Goal: Information Seeking & Learning: Check status

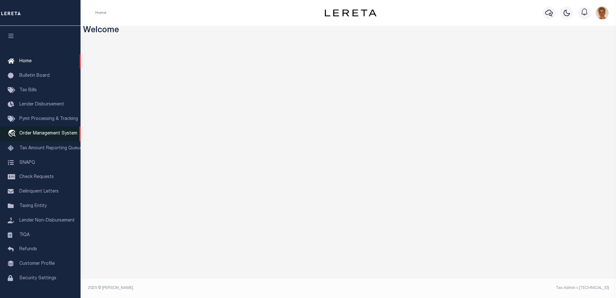
click at [43, 134] on span "Order Management System" at bounding box center [48, 133] width 58 height 5
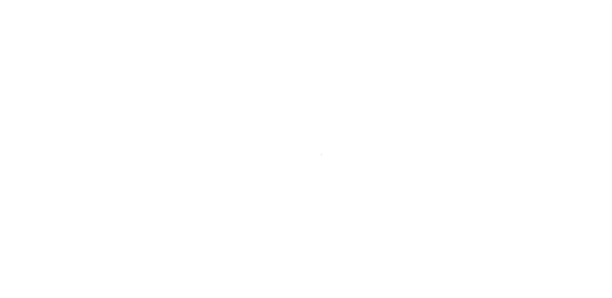
scroll to position [16, 0]
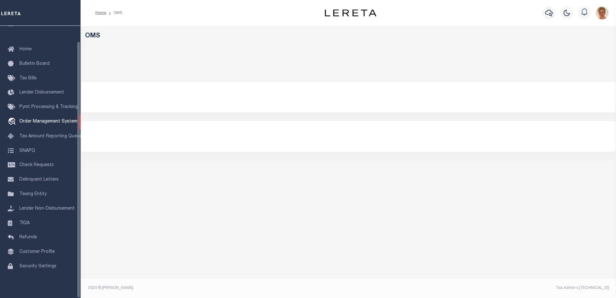
select select "200"
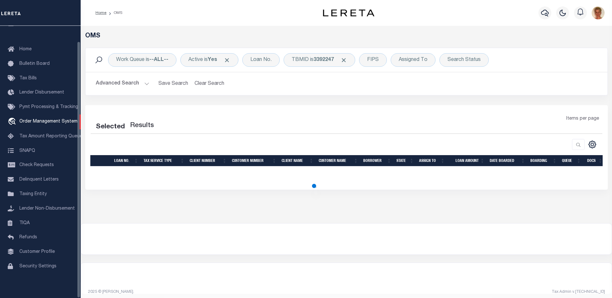
select select "200"
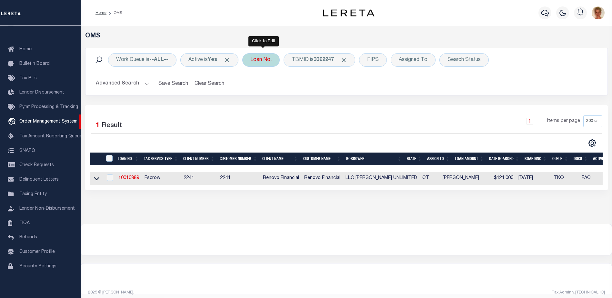
click at [264, 64] on div "Loan No." at bounding box center [260, 60] width 37 height 14
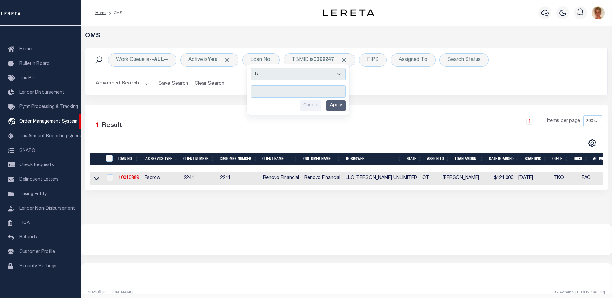
click at [141, 84] on button "Advanced Search" at bounding box center [123, 83] width 54 height 13
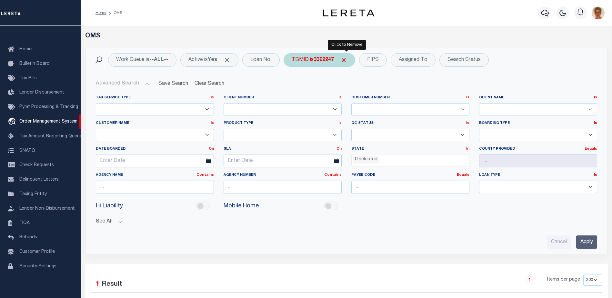
click at [345, 62] on span "Click to Remove" at bounding box center [343, 60] width 7 height 7
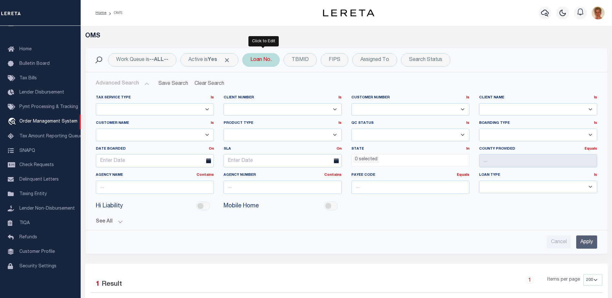
click at [267, 64] on div "Loan No. Is Contains Cancel Apply" at bounding box center [260, 60] width 37 height 14
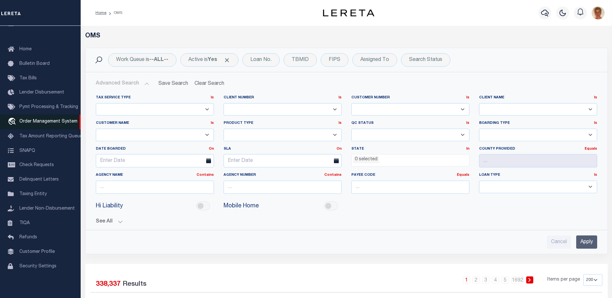
click at [34, 119] on span "Order Management System" at bounding box center [48, 121] width 58 height 5
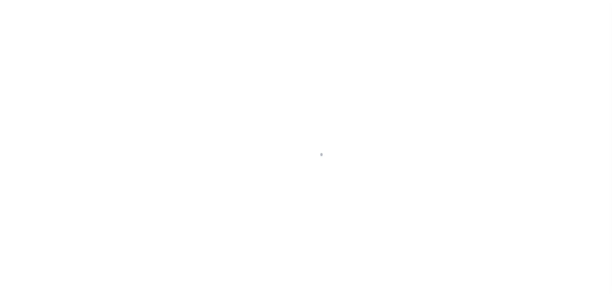
scroll to position [16, 0]
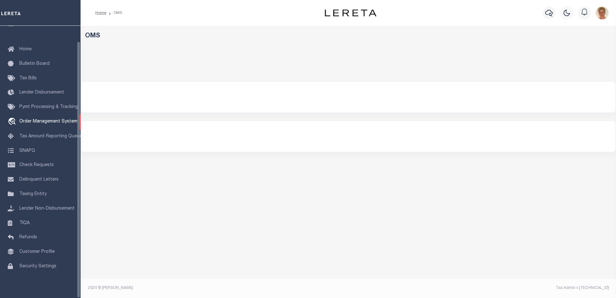
select select "200"
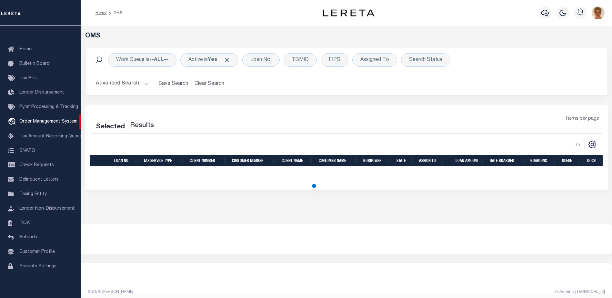
select select "200"
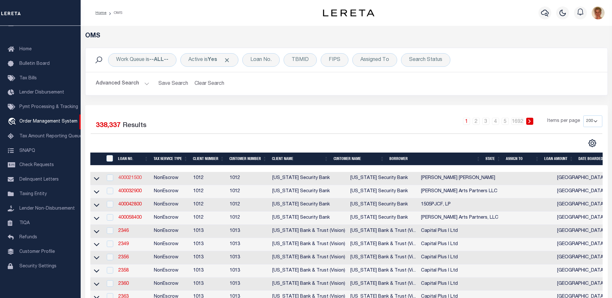
click at [128, 179] on link "400021500" at bounding box center [129, 178] width 23 height 5
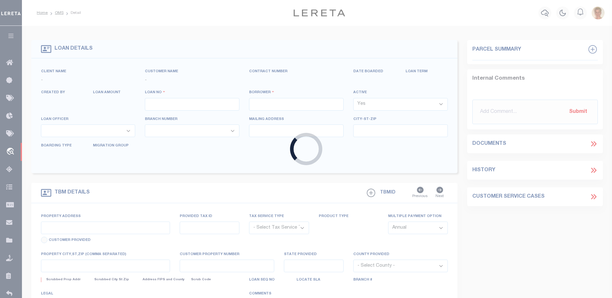
type input "400021500"
type input "Lillian Smith Kirkley"
select select
select select "10"
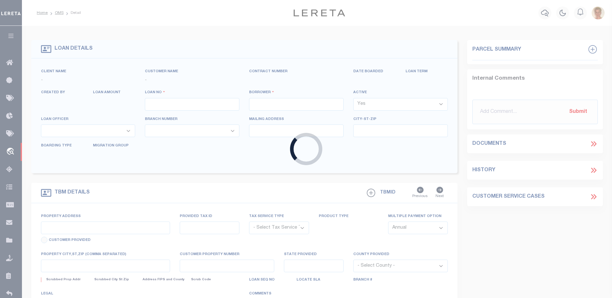
select select "NonEscrow"
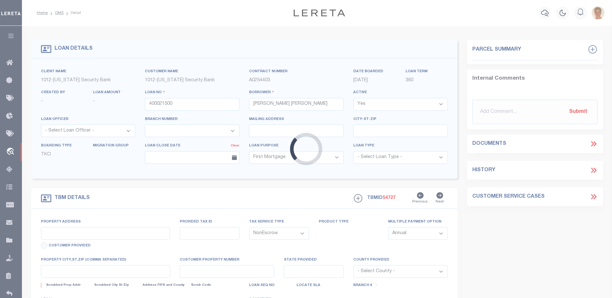
type input "1915 Brundrette"
select select
type input "Dallas TX 75208"
type input "TX"
select select "Dallas"
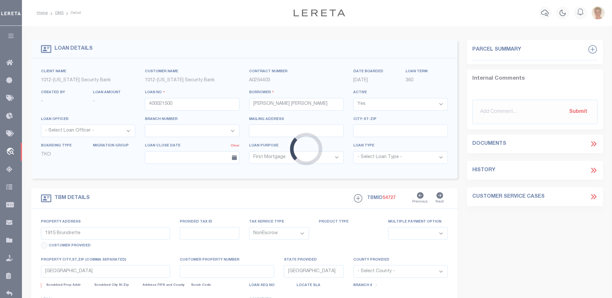
select select "4117"
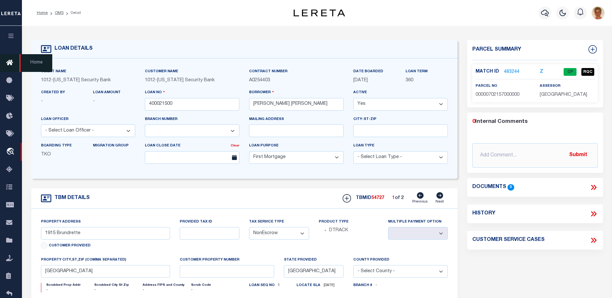
click at [10, 60] on icon at bounding box center [11, 63] width 10 height 8
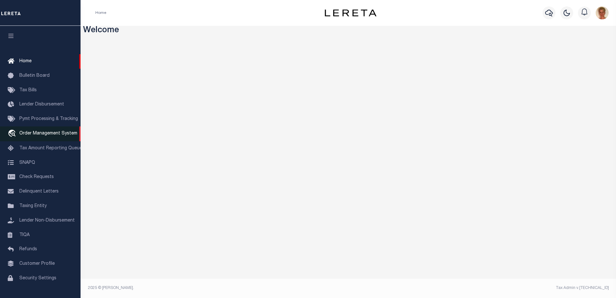
click at [24, 133] on span "Order Management System" at bounding box center [48, 133] width 58 height 5
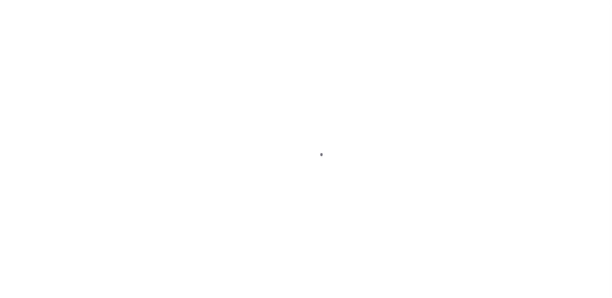
scroll to position [16, 0]
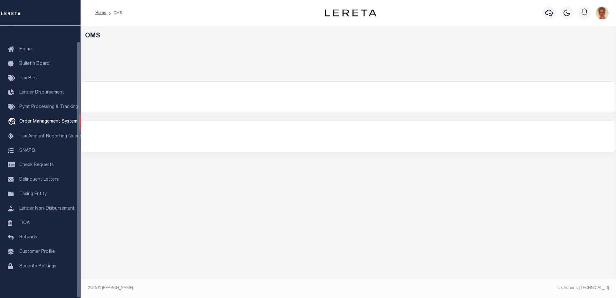
select select "200"
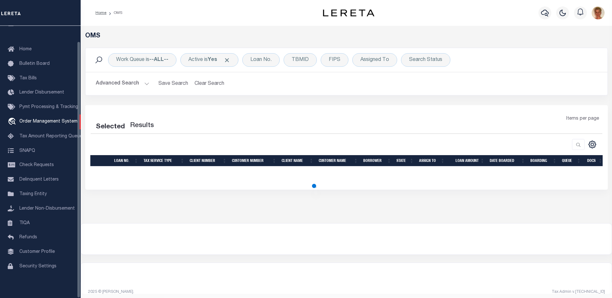
select select "200"
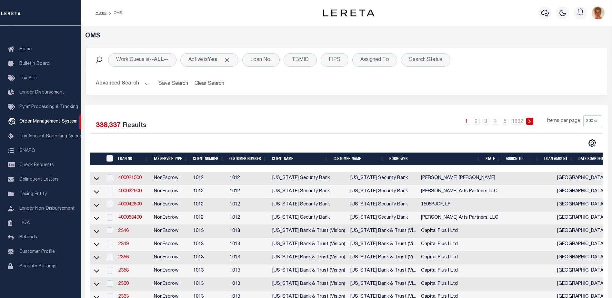
click at [144, 86] on button "Advanced Search" at bounding box center [123, 83] width 54 height 13
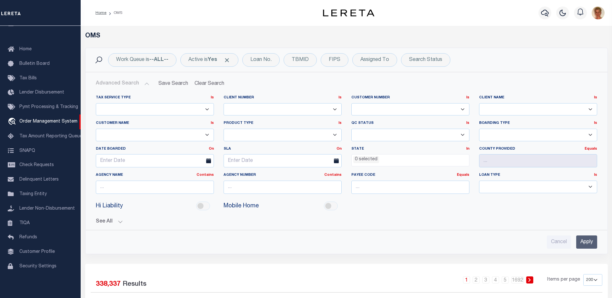
click at [119, 223] on button "See All" at bounding box center [346, 222] width 501 height 6
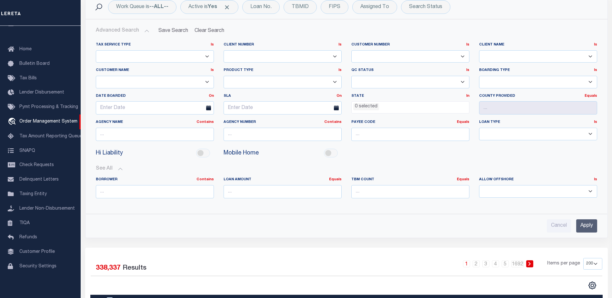
scroll to position [0, 0]
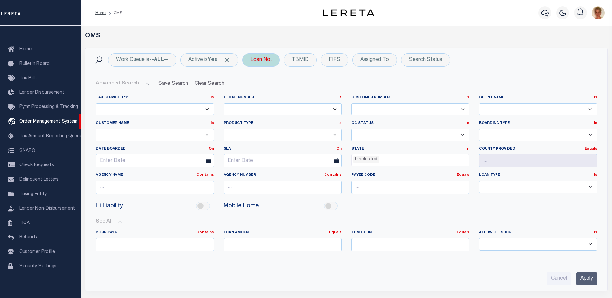
click at [260, 62] on div "Loan No." at bounding box center [260, 60] width 37 height 14
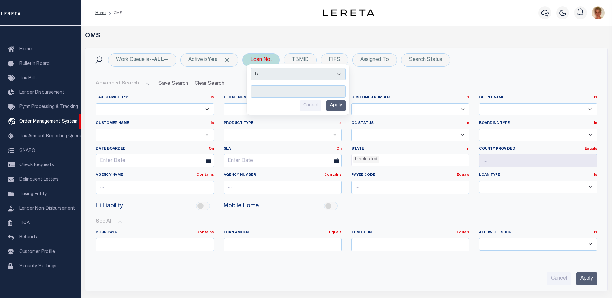
click at [257, 59] on div "Loan No. Is Contains Cancel Apply" at bounding box center [260, 60] width 37 height 14
click at [275, 93] on input "text" at bounding box center [297, 91] width 95 height 12
type input "a0811848"
click at [335, 103] on input "Apply" at bounding box center [335, 105] width 19 height 11
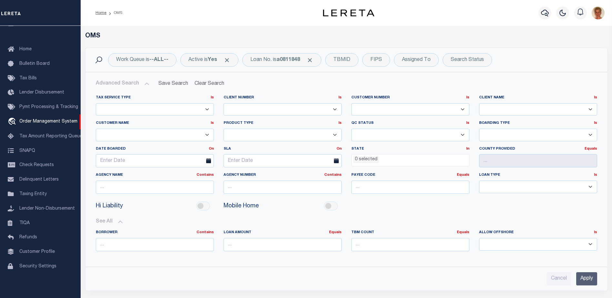
click at [587, 280] on input "Apply" at bounding box center [586, 278] width 21 height 13
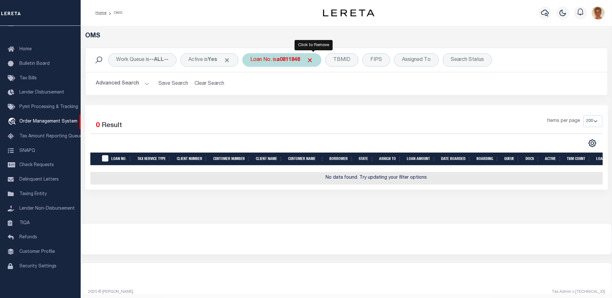
click at [313, 60] on span "Click to Remove" at bounding box center [309, 60] width 7 height 7
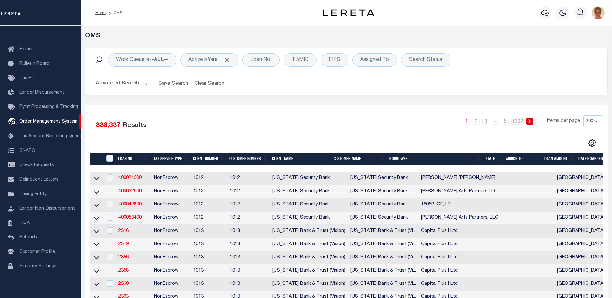
click at [145, 83] on button "Advanced Search" at bounding box center [123, 83] width 54 height 13
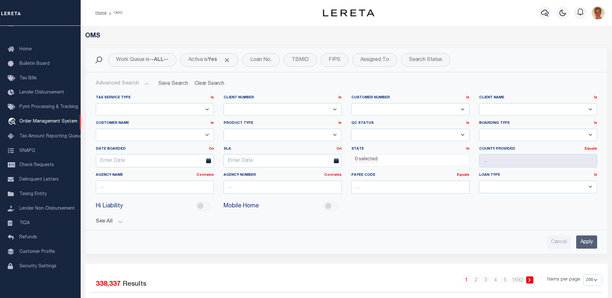
click at [239, 108] on select "1011 1012 1013 1014 1019 1042 1049 1052 1053 1055 1058 1061 1063 1064 1065 1069…" at bounding box center [282, 109] width 118 height 13
select select "1011"
click at [223, 103] on select "1011 1012 1013 1014 1019 1042 1049 1052 1053 1055 1058 1061 1063 1064 1065 1069…" at bounding box center [282, 109] width 118 height 13
click at [585, 244] on input "Apply" at bounding box center [586, 241] width 21 height 13
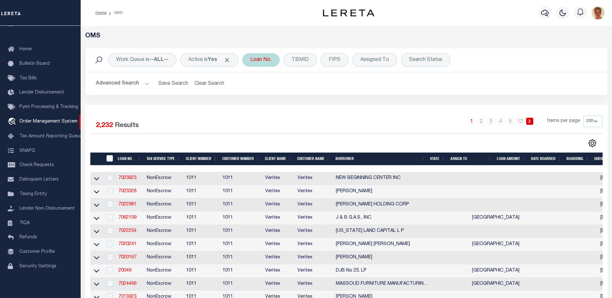
click at [266, 62] on div "Loan No." at bounding box center [260, 60] width 37 height 14
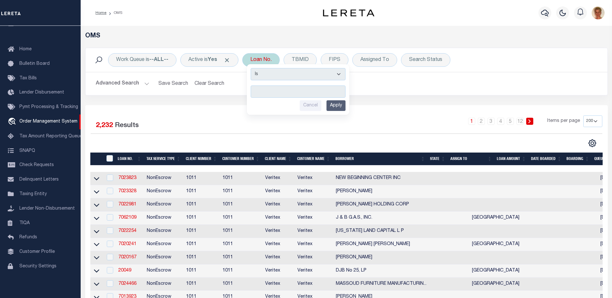
click at [274, 92] on input "text" at bounding box center [297, 91] width 95 height 12
type input "0811848"
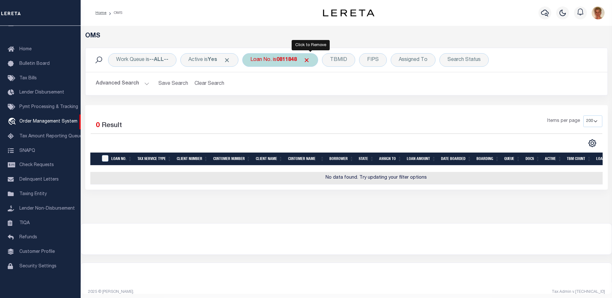
click at [309, 61] on span "Click to Remove" at bounding box center [306, 60] width 7 height 7
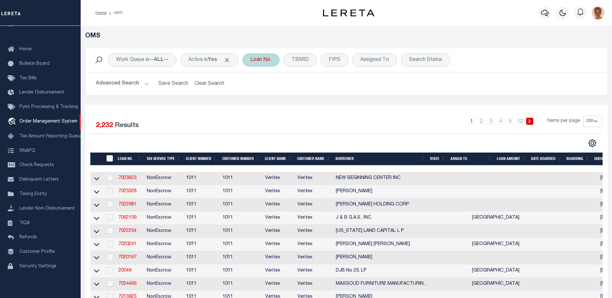
click at [261, 61] on div "Loan No." at bounding box center [260, 60] width 37 height 14
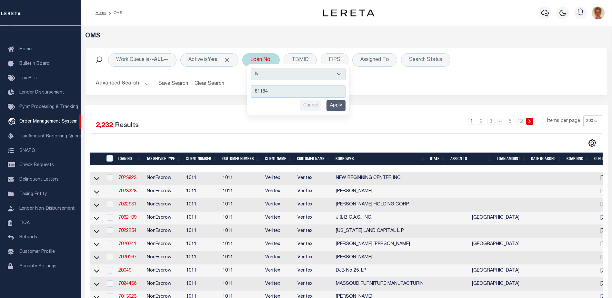
type input "811848"
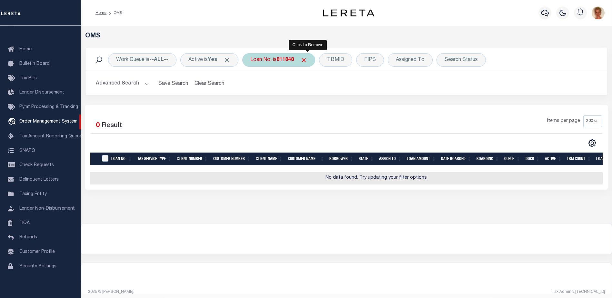
click at [307, 61] on span "Click to Remove" at bounding box center [303, 60] width 7 height 7
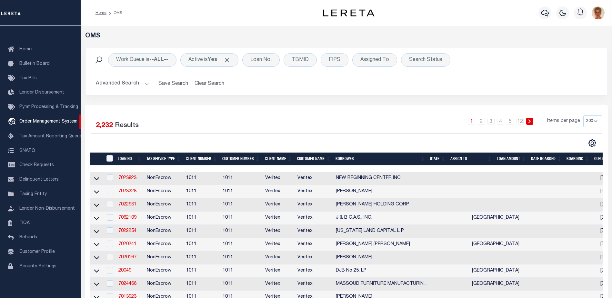
click at [145, 84] on button "Advanced Search" at bounding box center [123, 83] width 54 height 13
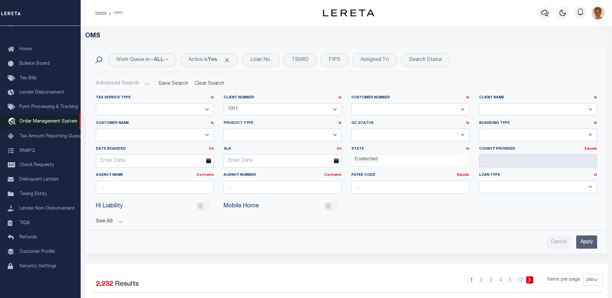
click at [33, 119] on span "Order Management System" at bounding box center [48, 121] width 58 height 5
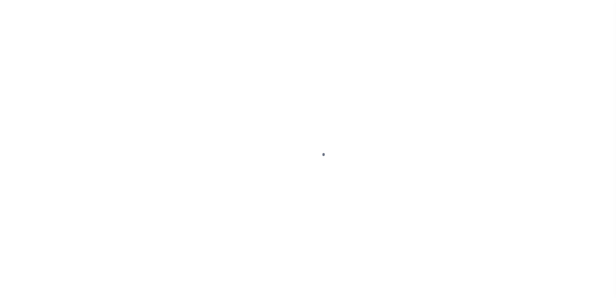
scroll to position [16, 0]
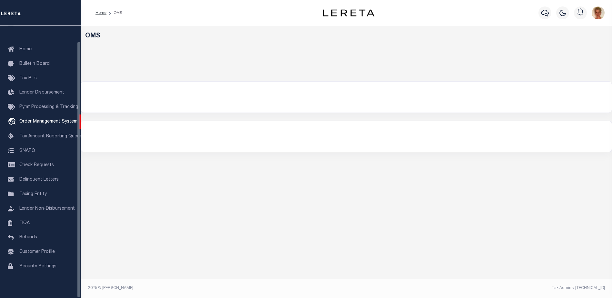
select select "200"
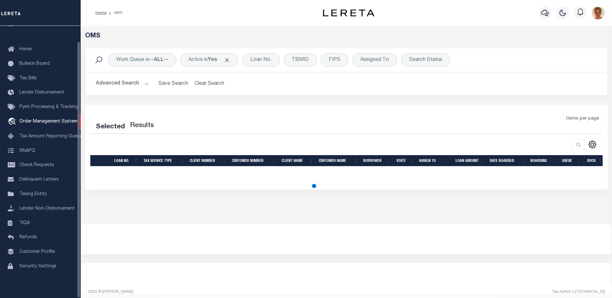
select select "200"
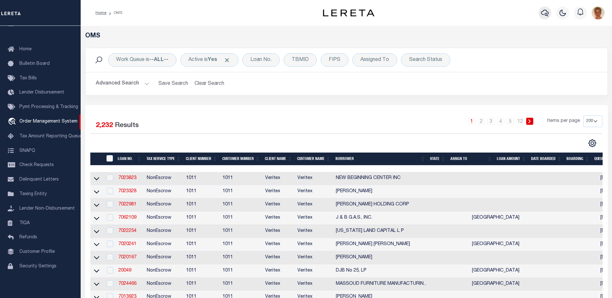
click at [544, 13] on icon "button" at bounding box center [545, 13] width 8 height 8
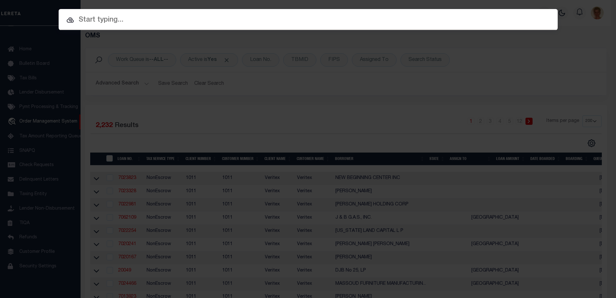
click at [125, 21] on input "text" at bounding box center [308, 20] width 499 height 11
click at [119, 18] on input "text" at bounding box center [308, 20] width 499 height 11
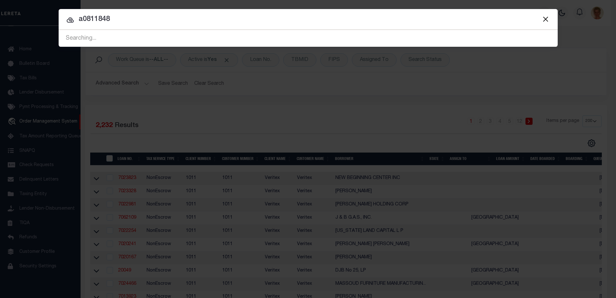
type input "a0811848"
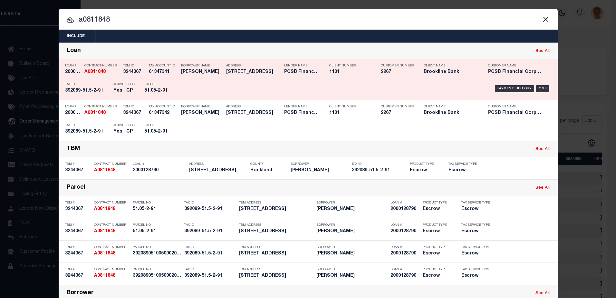
click at [92, 73] on strong "A0811848" at bounding box center [94, 72] width 21 height 5
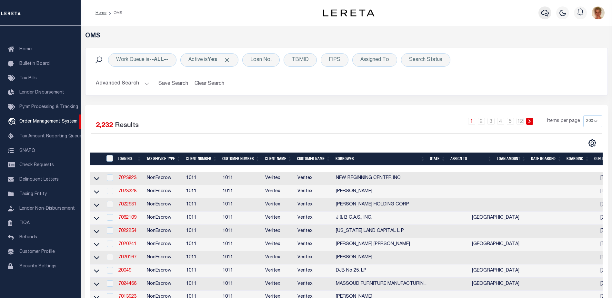
click at [544, 13] on icon "button" at bounding box center [545, 13] width 8 height 8
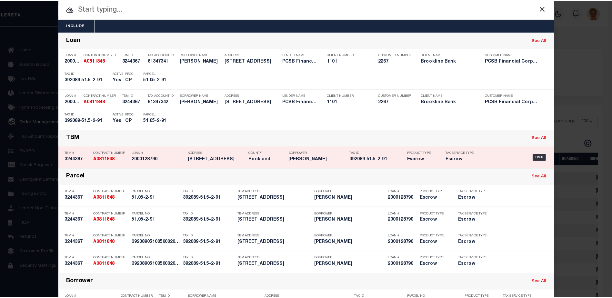
scroll to position [0, 0]
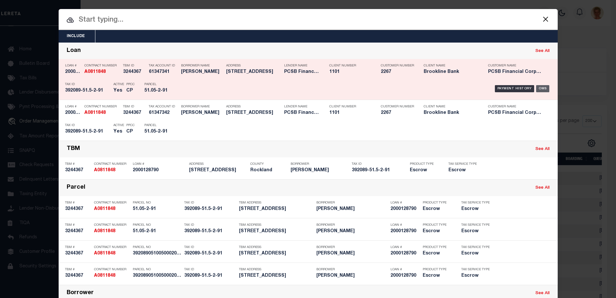
click at [542, 89] on div "OMS" at bounding box center [542, 88] width 13 height 7
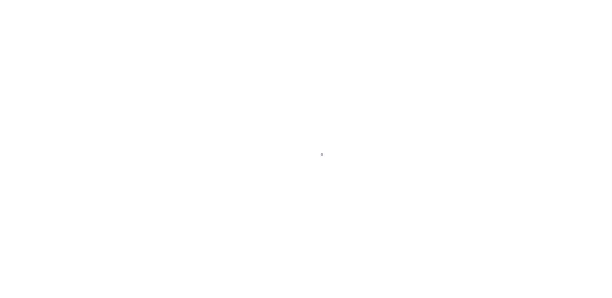
select select "Escrow"
type input "[STREET_ADDRESS]"
type input "39208905100500020910000000"
type input "[GEOGRAPHIC_DATA]"
type input "14839"
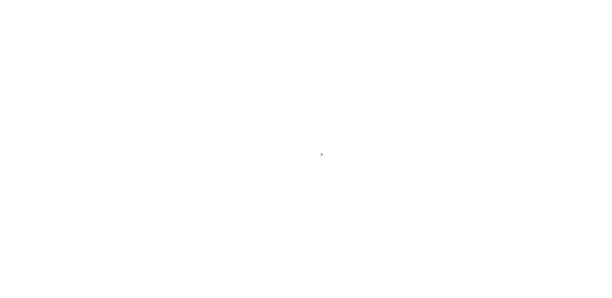
type input "NY"
select select
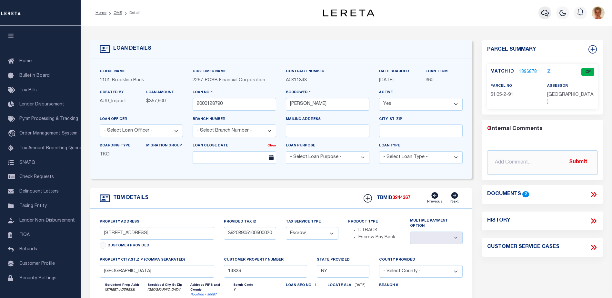
click at [544, 12] on icon "button" at bounding box center [545, 13] width 8 height 8
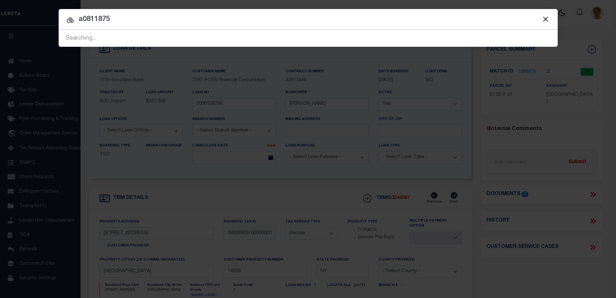
type input "a0811875"
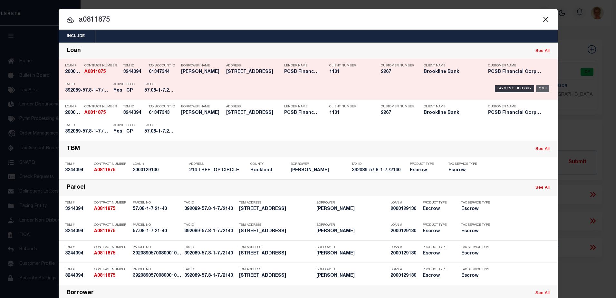
click at [541, 88] on div "OMS" at bounding box center [542, 88] width 13 height 7
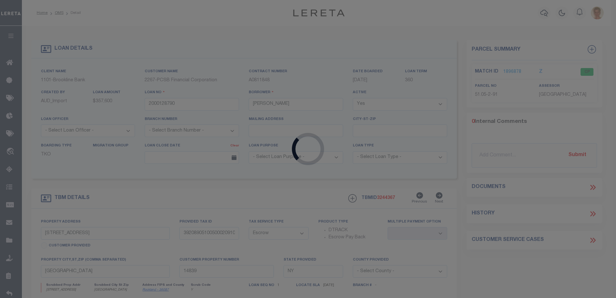
type input "2000129130"
type input "ARMSTRONG LAUREN S"
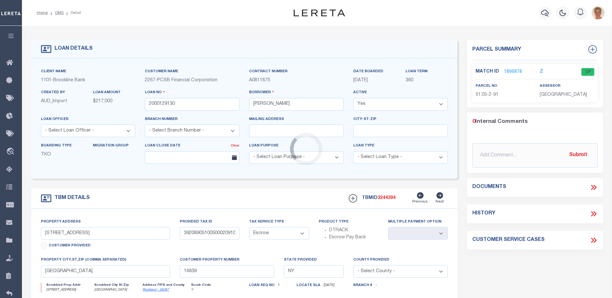
type input "214 TREETOP CIRCLE"
type input "39208905700800010070002140"
type input "NANUET NY 10954"
type input "14190"
select select
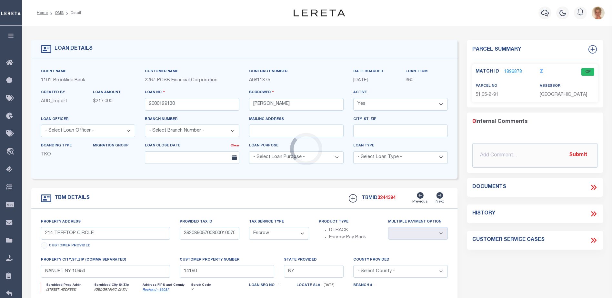
select select
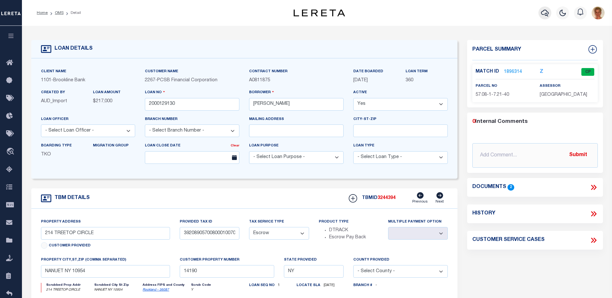
click at [546, 13] on icon "button" at bounding box center [545, 13] width 8 height 8
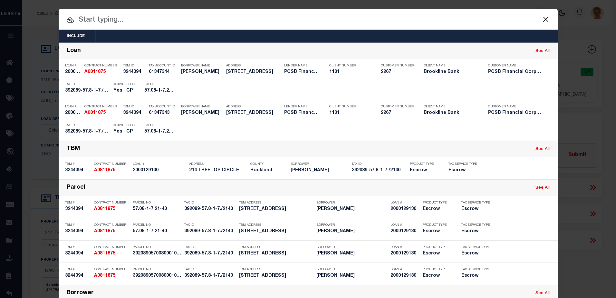
click at [205, 21] on input "text" at bounding box center [308, 20] width 499 height 11
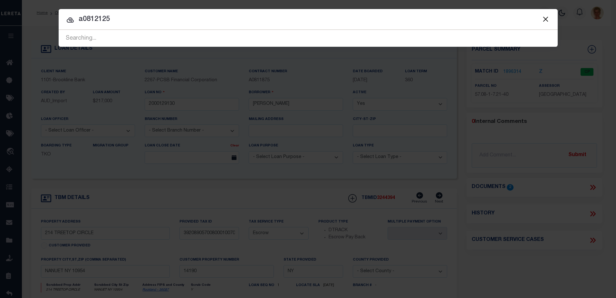
type input "a0812125"
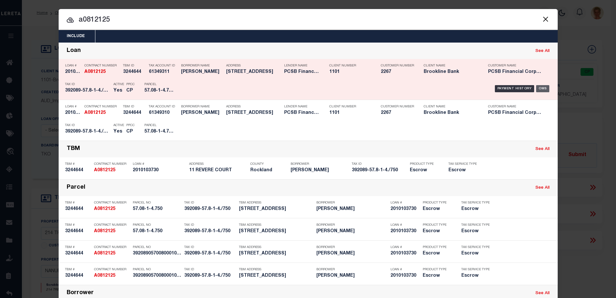
click at [540, 89] on div "OMS" at bounding box center [542, 88] width 13 height 7
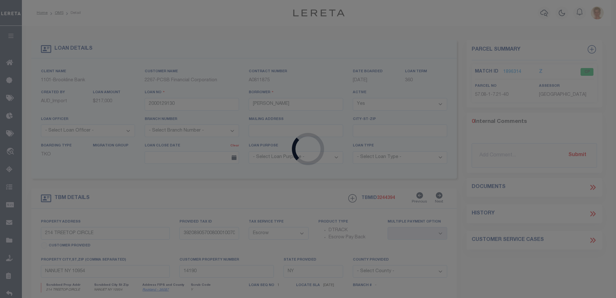
type input "2010103730"
type input "MURPHY CHRISTINE M"
type input "11 REVERE COURT"
type input "39208905700800010040000750"
type input "13818"
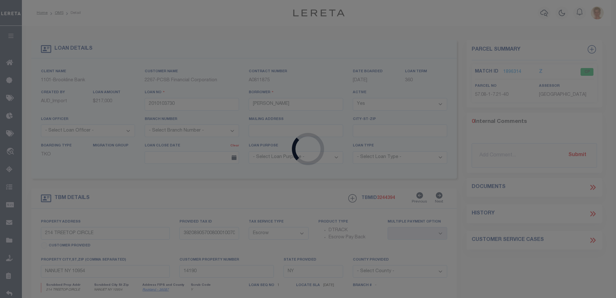
select select
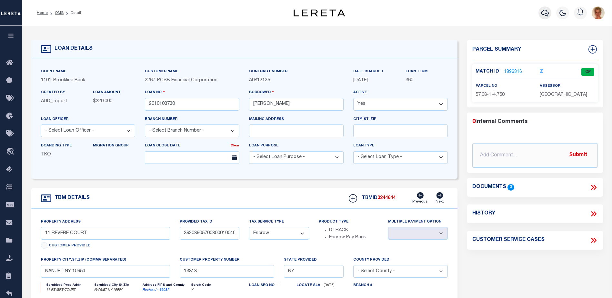
click at [546, 11] on icon "button" at bounding box center [545, 13] width 8 height 7
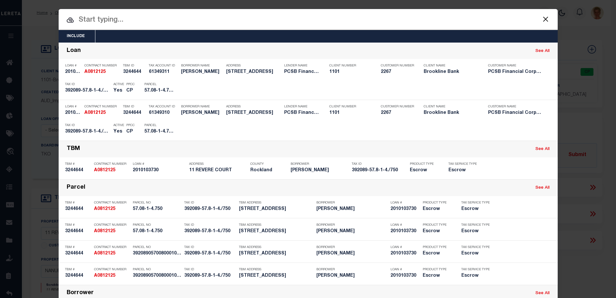
click at [129, 20] on input "text" at bounding box center [308, 20] width 499 height 11
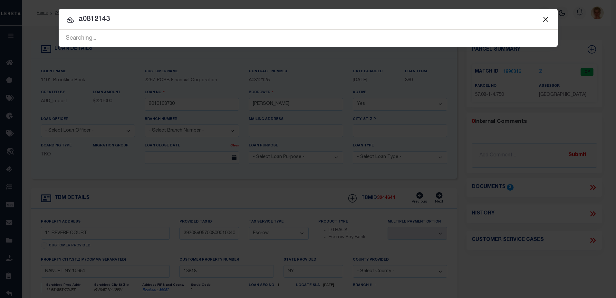
type input "a0812143"
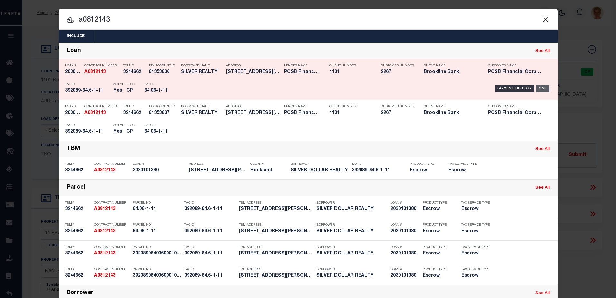
click at [542, 88] on div "OMS" at bounding box center [542, 88] width 13 height 7
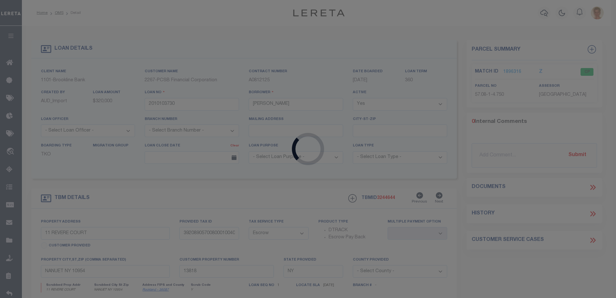
type input "2030101380"
type input "SILVER DOLLAR REALTY"
type input "35 SMITH STREET"
type input "39208906400600010110000000"
type input "NANUET NM 10954"
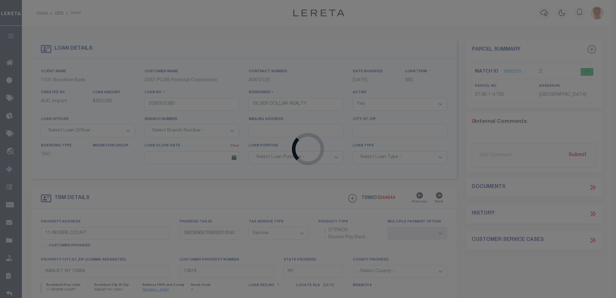
type input "15389"
select select
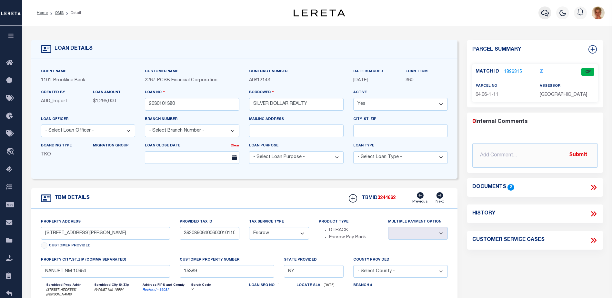
click at [546, 12] on icon "button" at bounding box center [545, 13] width 8 height 8
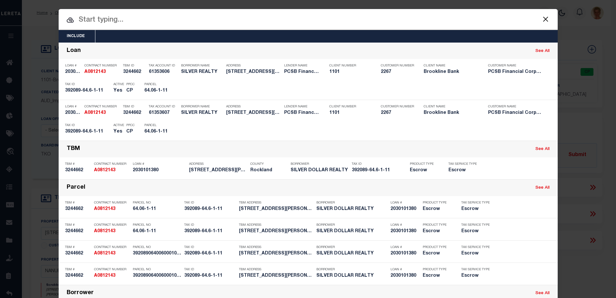
click at [131, 21] on input "text" at bounding box center [308, 20] width 499 height 11
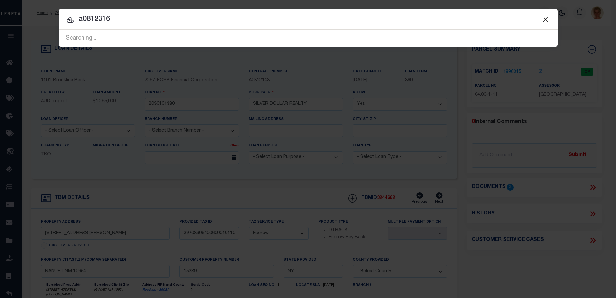
type input "a0812316"
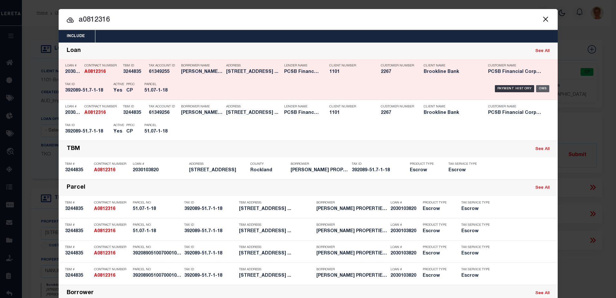
click at [543, 88] on div "OMS" at bounding box center [542, 88] width 13 height 7
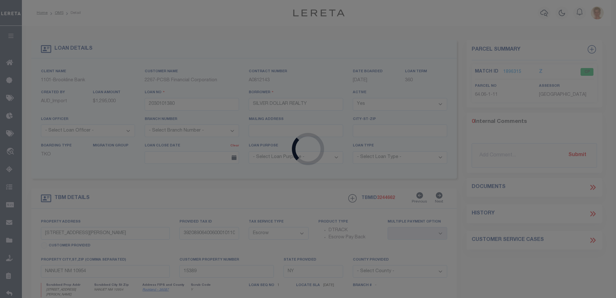
type input "2030103820"
type input "GLEN BEIGH PROPERTIES INC"
type input "340 SOUTH MAIN STREET"
type input "39208905100700010180000000"
type input "NEW CITY NY 10956"
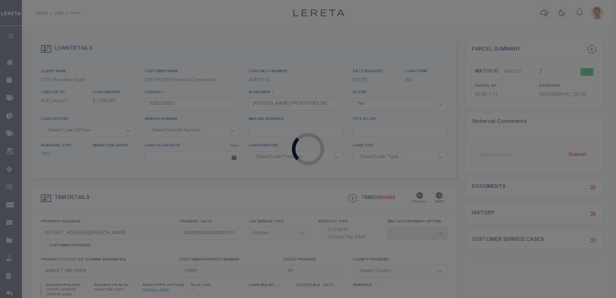
type input "13704"
select select
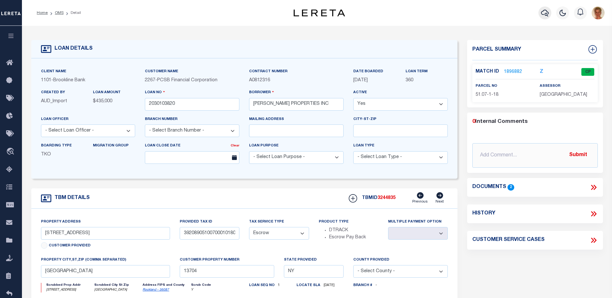
click at [542, 12] on icon "button" at bounding box center [545, 13] width 8 height 7
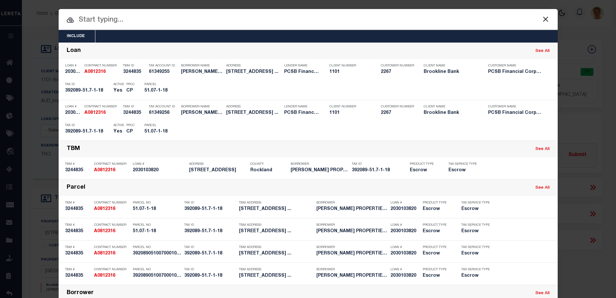
click at [145, 18] on input "text" at bounding box center [308, 20] width 499 height 11
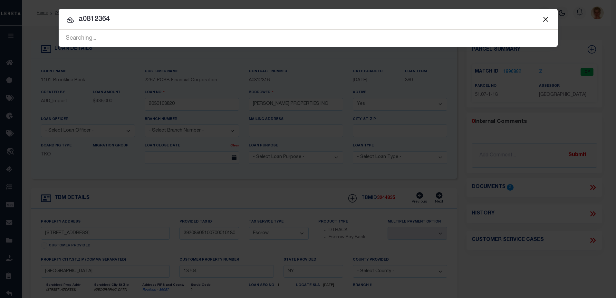
type input "a0812364"
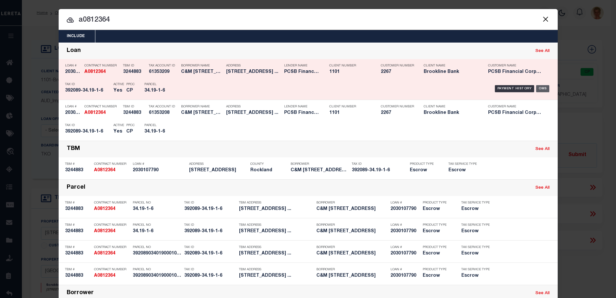
click at [541, 90] on div "OMS" at bounding box center [542, 88] width 13 height 7
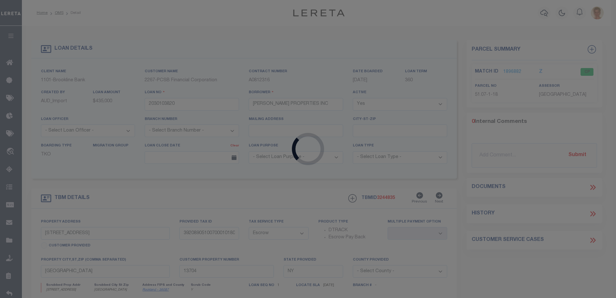
type input "2030107790"
type input "C&M 345 NORTH MAIN STREET LCC"
select select
type input "345 NORTH MAIN STREET"
type input "39208903401900010060000000"
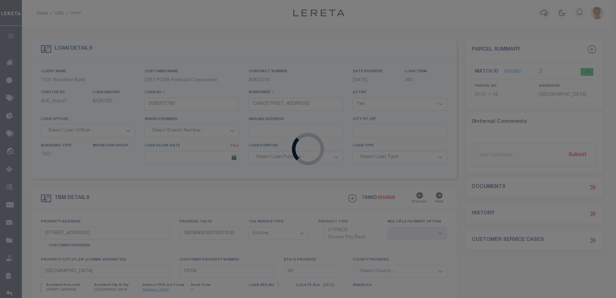
type input "8589"
select select
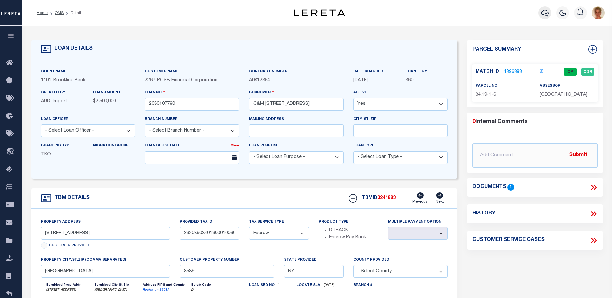
click at [542, 15] on icon "button" at bounding box center [545, 13] width 8 height 8
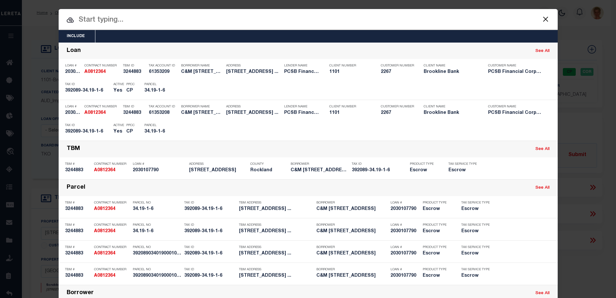
click at [141, 23] on input "text" at bounding box center [308, 20] width 499 height 11
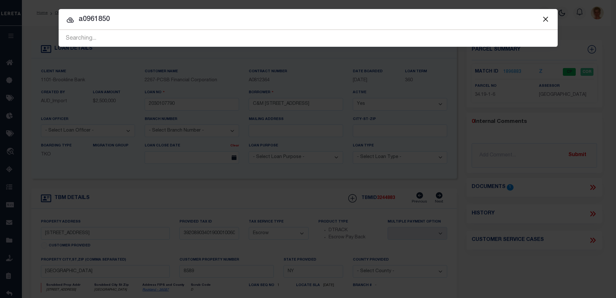
type input "a0961850"
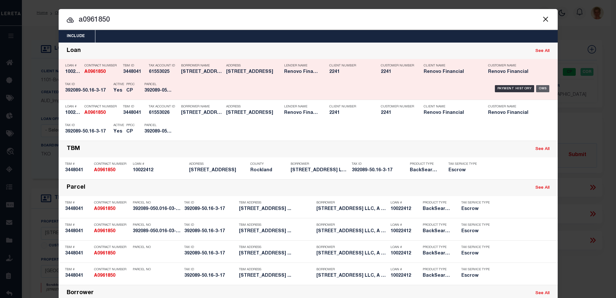
click at [539, 87] on div "OMS" at bounding box center [542, 88] width 13 height 7
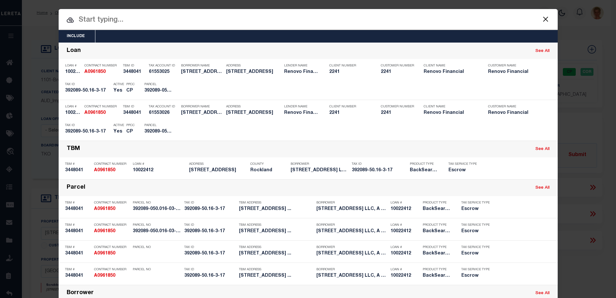
type input "10022412"
type input "29 GREAT OAKS DRIVE LLC, A NEW YORK LIMITED LIABILITY C"
select select
select select "400"
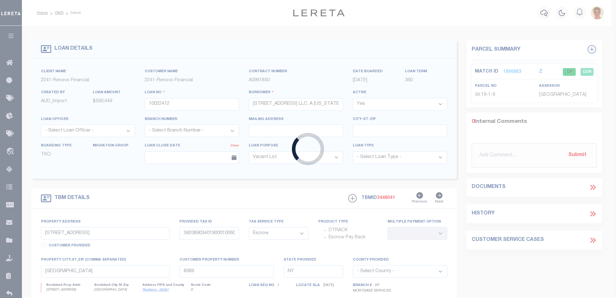
type input "29 GREAT OAKS DR"
type input "NEW CITY, NY 10956"
type input "a0kUS00000Boptq"
select select
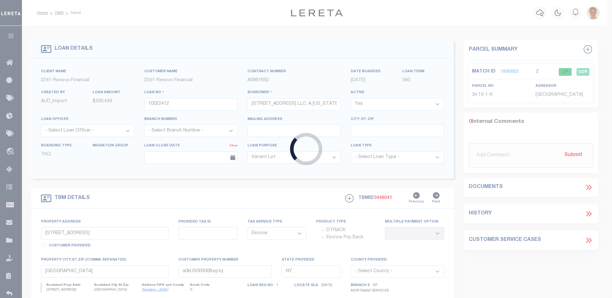
select select "25067"
select select "4"
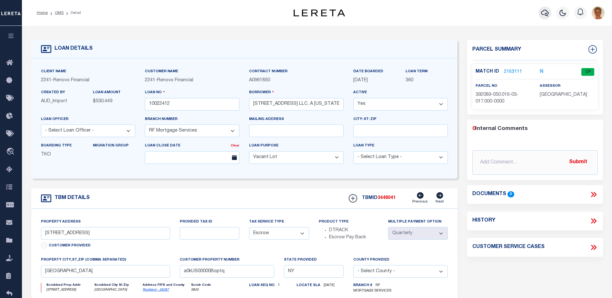
click at [545, 13] on icon "button" at bounding box center [545, 13] width 8 height 8
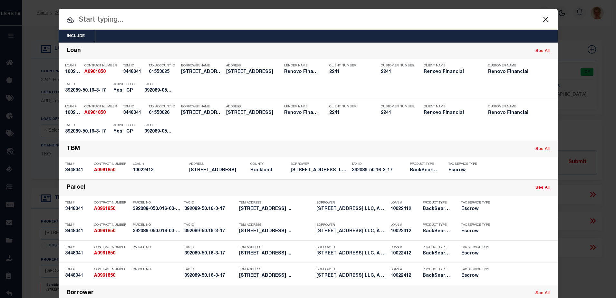
click at [159, 21] on input "text" at bounding box center [308, 20] width 499 height 11
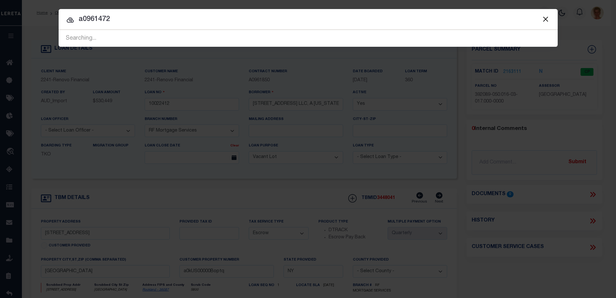
type input "a0961472"
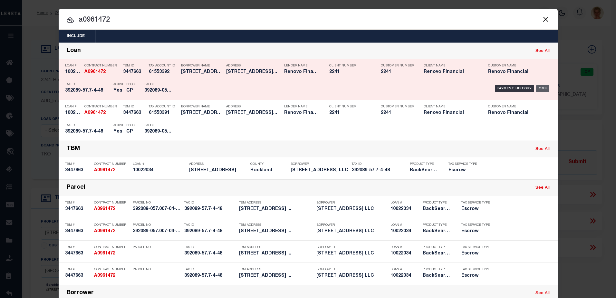
click at [541, 87] on div "OMS" at bounding box center [542, 88] width 13 height 7
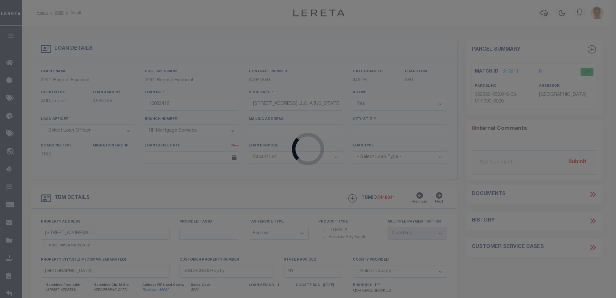
type input "10022034"
type input "45 SPRING BROOK ROAD LLC"
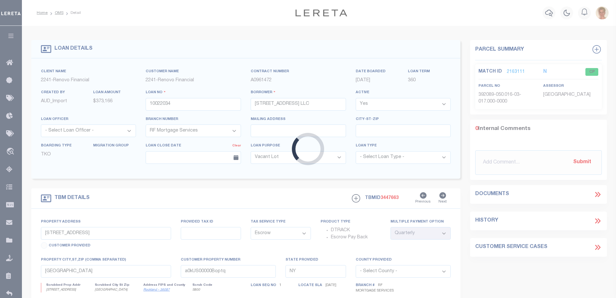
type input "45 SPRING BROOK ROAD"
type input "NANUET, NY 10954"
type input "a0kUS00000BoYbF"
select select
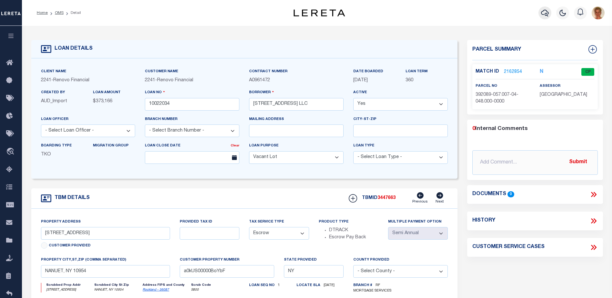
click at [545, 12] on icon "button" at bounding box center [545, 13] width 8 height 8
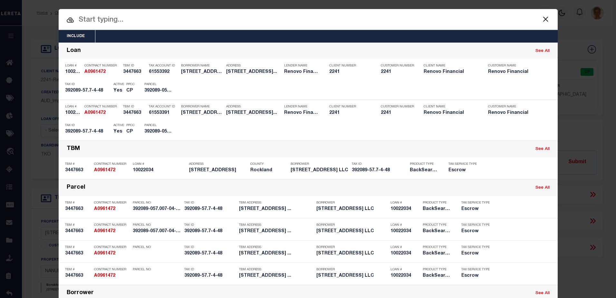
click at [161, 20] on input "text" at bounding box center [308, 20] width 499 height 11
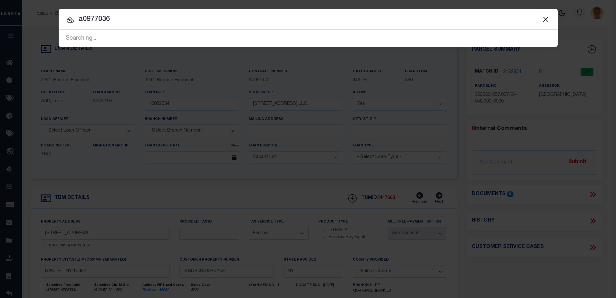
type input "a0977036"
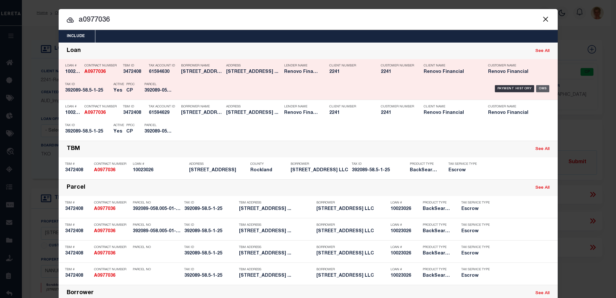
click at [542, 88] on div "OMS" at bounding box center [542, 88] width 13 height 7
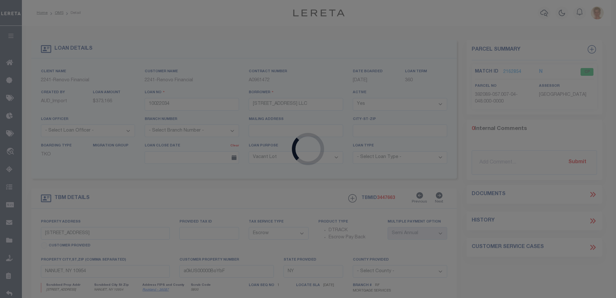
type input "10023026"
type input "285 N MIDDLETOWN RD LLC"
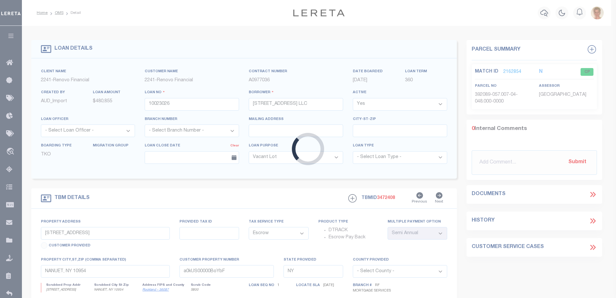
type input "285 N MIDDLETOWN RD"
type input "a0kUS00000CO2xp"
select select
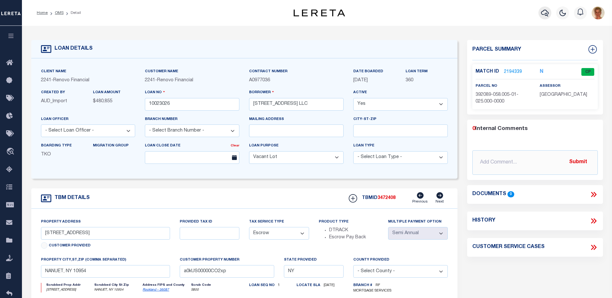
click at [542, 16] on icon "button" at bounding box center [545, 13] width 8 height 8
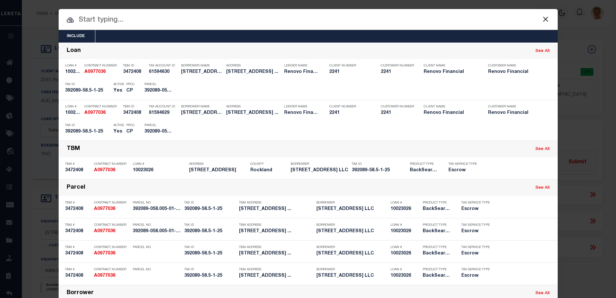
click at [154, 22] on input "text" at bounding box center [308, 20] width 499 height 11
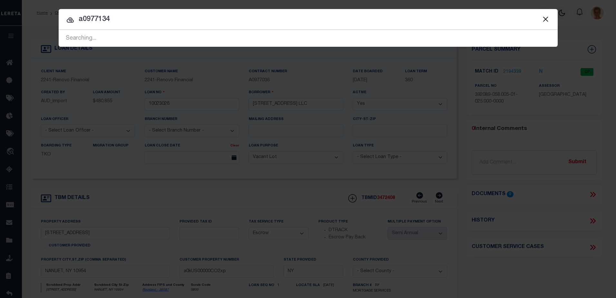
type input "a0977134"
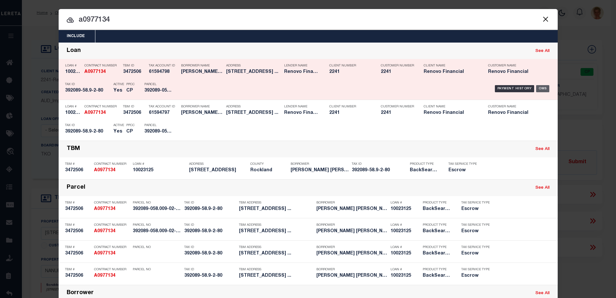
click at [544, 88] on div "OMS" at bounding box center [542, 88] width 13 height 7
type input "10023125"
type input "IRMA PILAR MARTINEZ ESPINOZA (BUSINESS)"
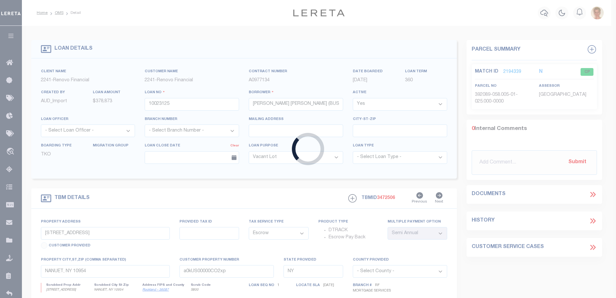
type input "176 N MIDDLETOWN RD"
type input "a0kUS00000CO5Iz"
select select
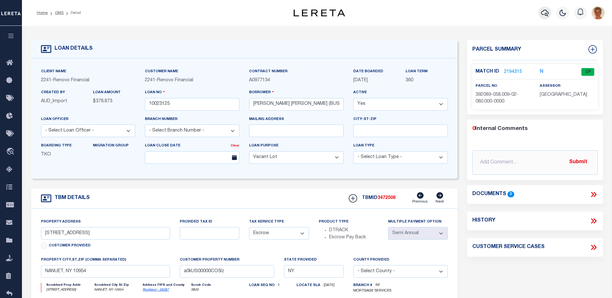
click at [543, 12] on icon "button" at bounding box center [545, 13] width 8 height 8
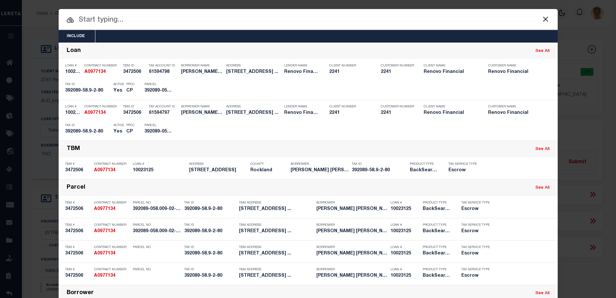
click at [108, 20] on input "text" at bounding box center [308, 20] width 499 height 11
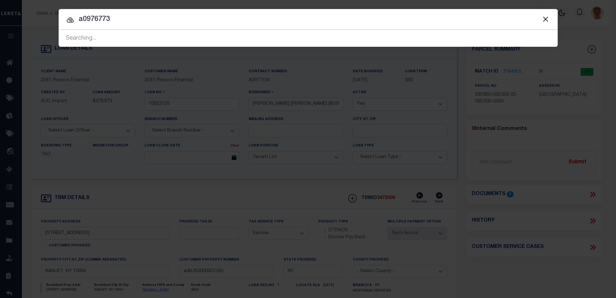
type input "a0976773"
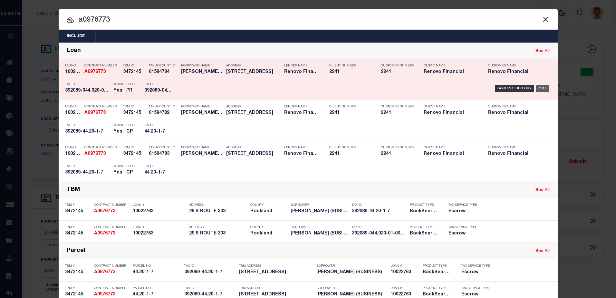
click at [539, 90] on div "OMS" at bounding box center [542, 88] width 13 height 7
type input "10022763"
type input "MENDEL MOSKOWITZ (BUSINESS)"
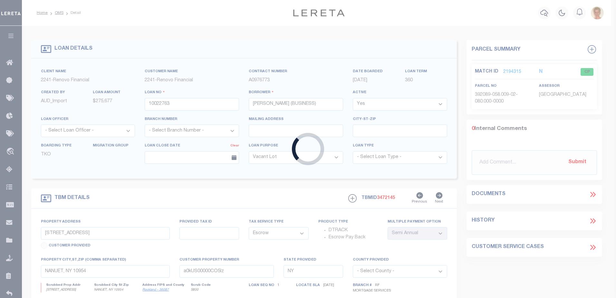
type input "29 S ROUTE 303"
type input "CONGERS, NY 10920"
type input "a0kUS00000CO7UT"
select select
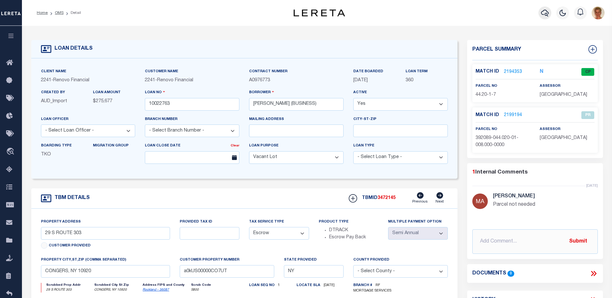
click at [543, 13] on icon "button" at bounding box center [545, 13] width 8 height 8
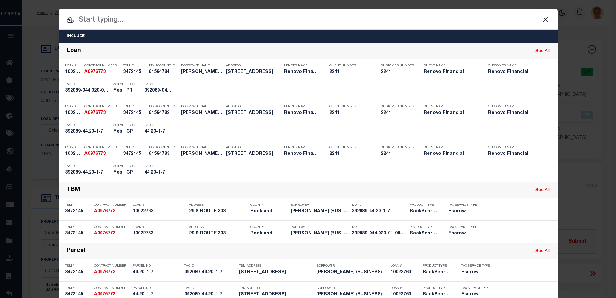
click at [188, 17] on input "text" at bounding box center [308, 20] width 499 height 11
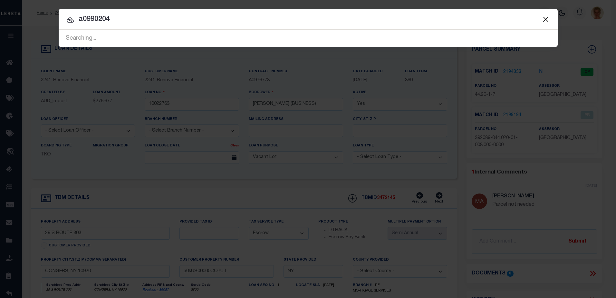
type input "a0990204"
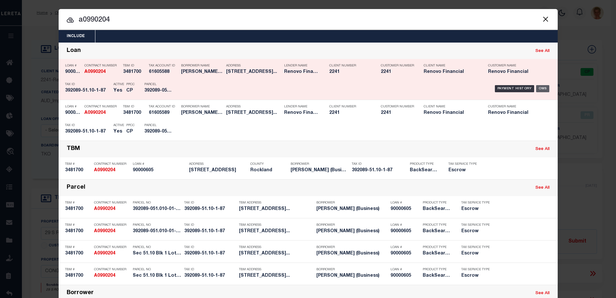
click at [542, 91] on div "OMS" at bounding box center [542, 88] width 13 height 7
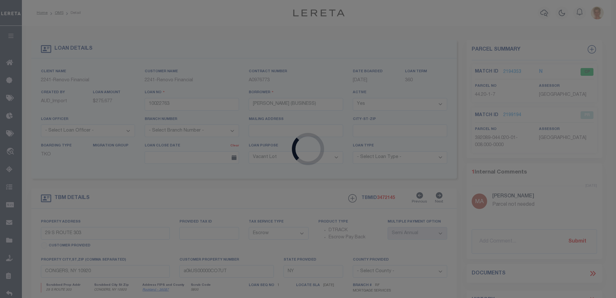
type input "90000605"
type input "Yidel Lederman (Business)"
type input "52 Collins Ave Unit 212"
type input "Spring Valley, NY 10977"
select select "100"
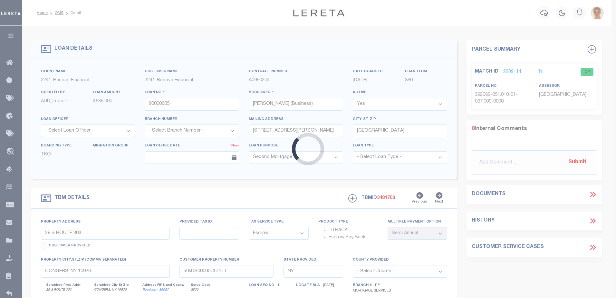
type input "195 S LITTLE TOR RD"
type input "Sec 51.10 Blk 1 Lot 87"
type input "NEW CITY, NY 10956"
select select
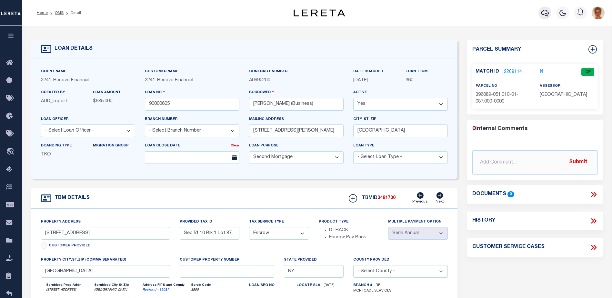
click at [544, 12] on icon "button" at bounding box center [545, 13] width 8 height 8
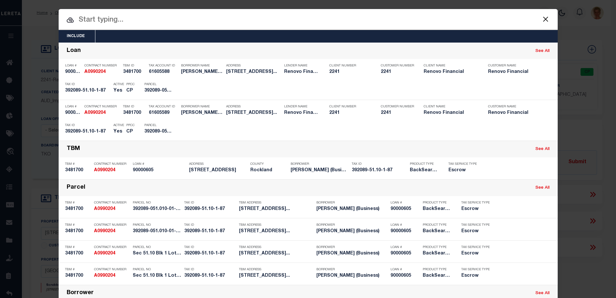
click at [103, 18] on input "text" at bounding box center [308, 20] width 499 height 11
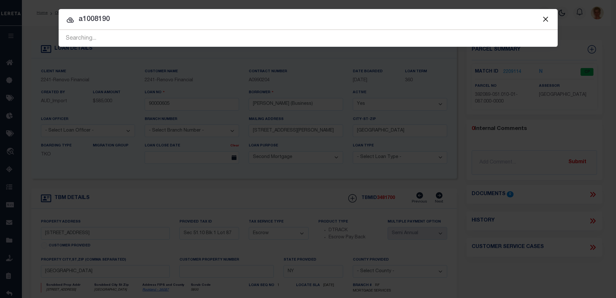
type input "a1008190"
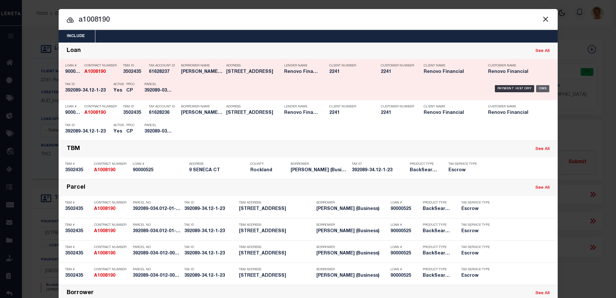
click at [542, 89] on div "OMS" at bounding box center [542, 88] width 13 height 7
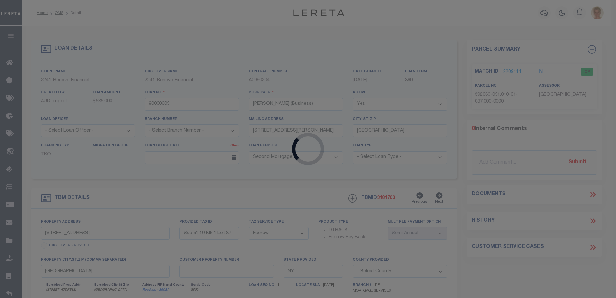
type input "90000525"
type input "Anabell Munoz (Business)"
type input "17 Kevin Ct"
type input "Congers, NY 10920"
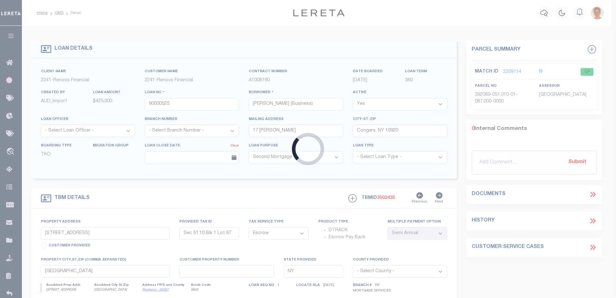
type input "9 SENECA CT"
type input "392089-034-012-0001-023-000-0000"
select select
